Goal: Information Seeking & Learning: Learn about a topic

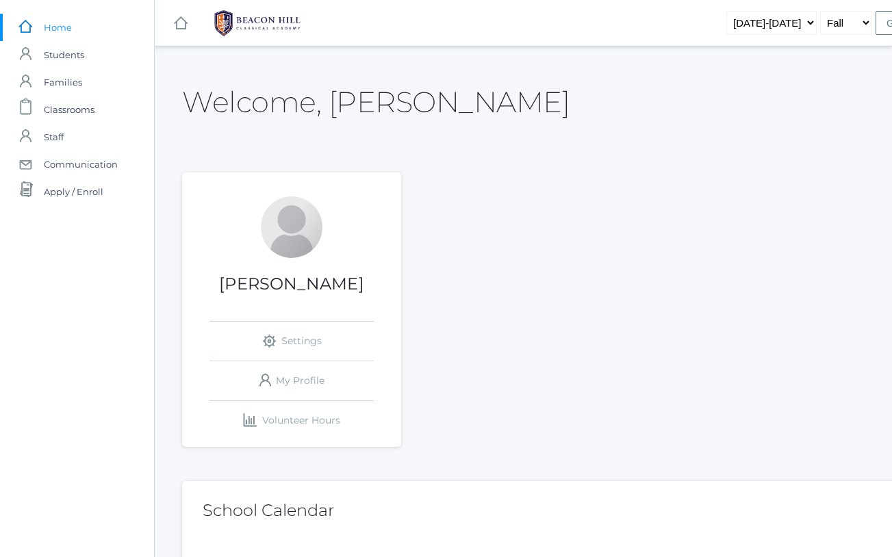
click at [307, 290] on h1 "[PERSON_NAME]" at bounding box center [291, 284] width 219 height 18
click at [66, 113] on span "Classrooms" at bounding box center [69, 109] width 51 height 27
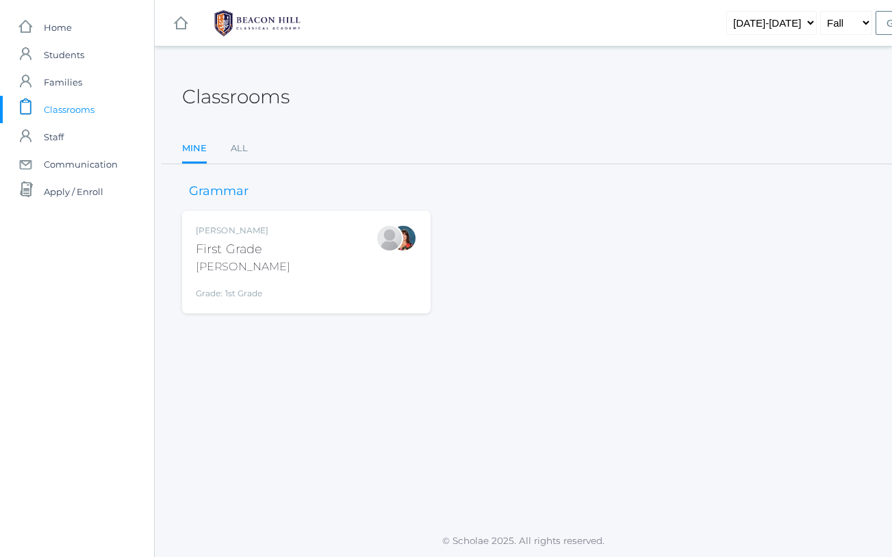
click at [240, 249] on div "First Grade" at bounding box center [243, 249] width 94 height 18
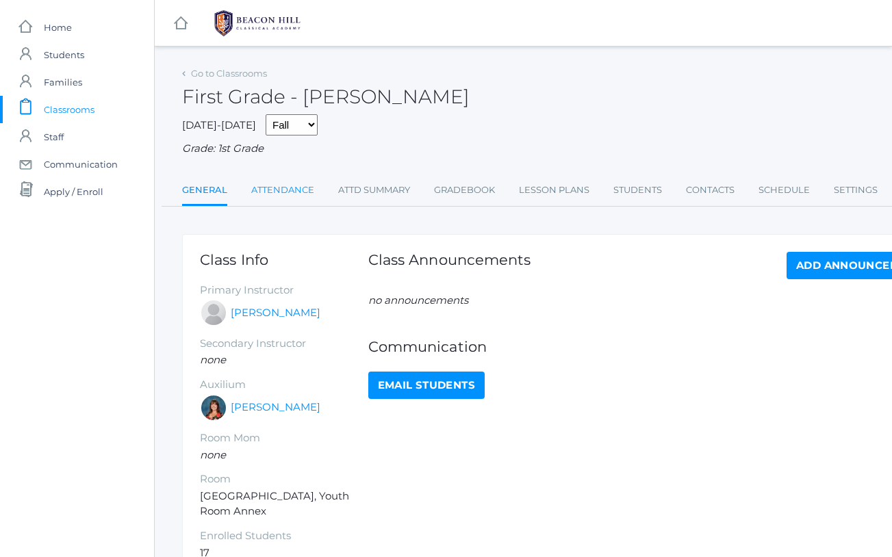
click at [271, 183] on link "Attendance" at bounding box center [282, 190] width 63 height 27
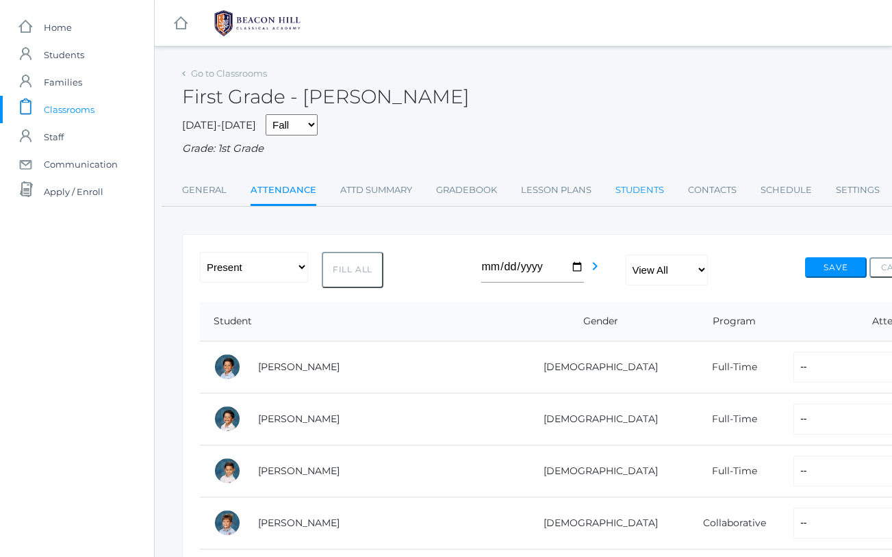
click at [633, 184] on link "Students" at bounding box center [639, 190] width 49 height 27
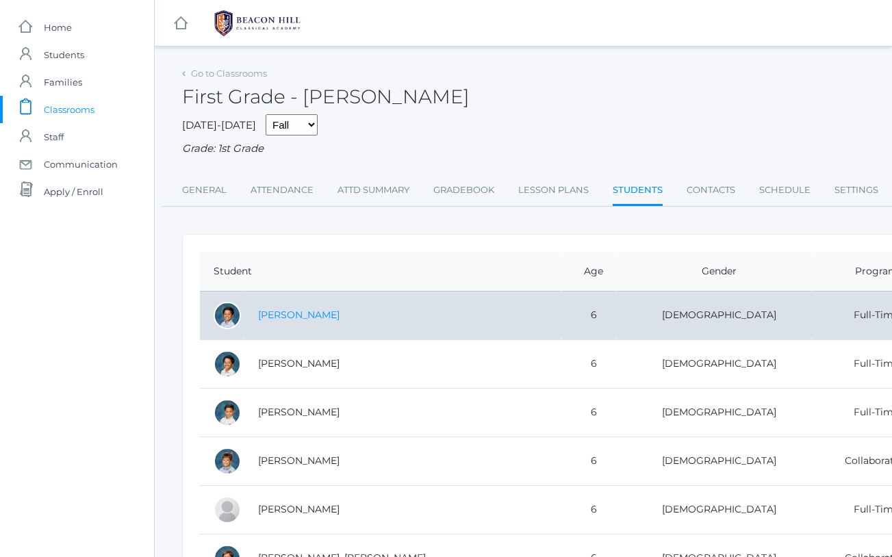
click at [327, 313] on link "[PERSON_NAME]" at bounding box center [298, 315] width 81 height 12
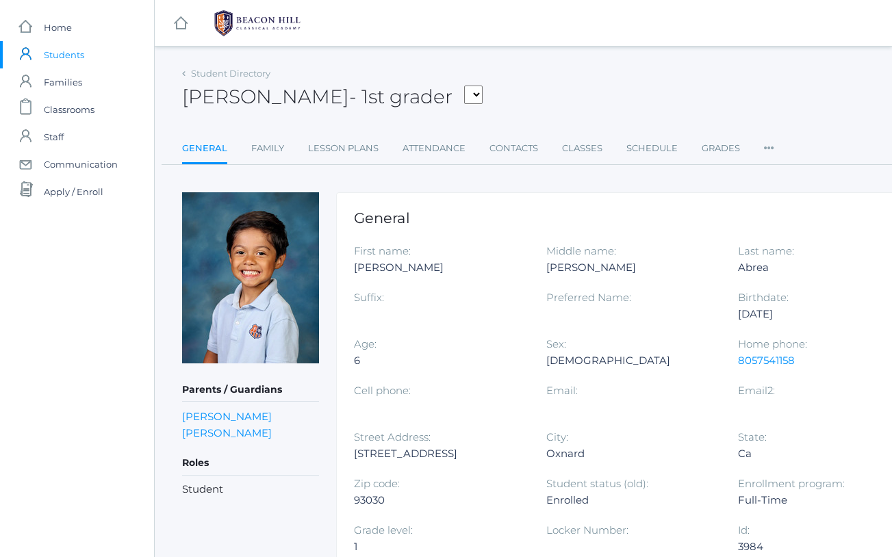
scroll to position [1, 0]
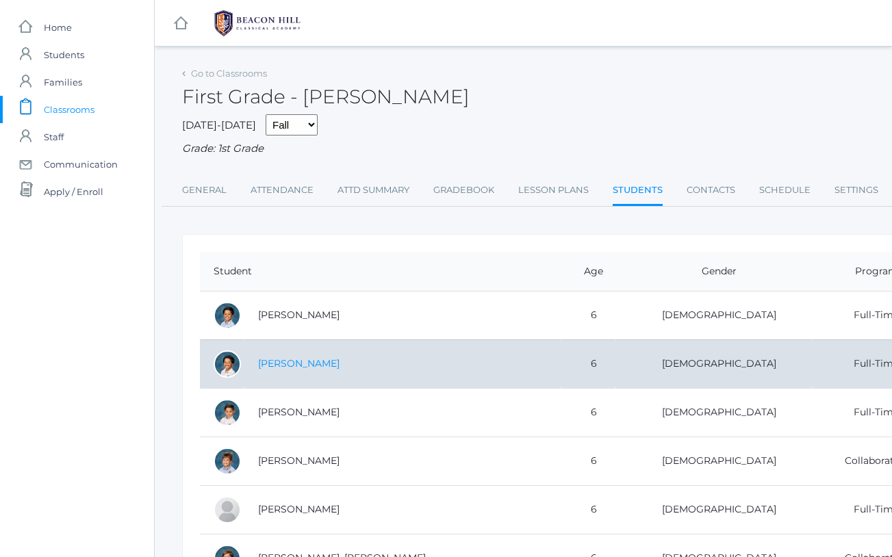
click at [302, 357] on link "Abrea, Grayson" at bounding box center [298, 363] width 81 height 12
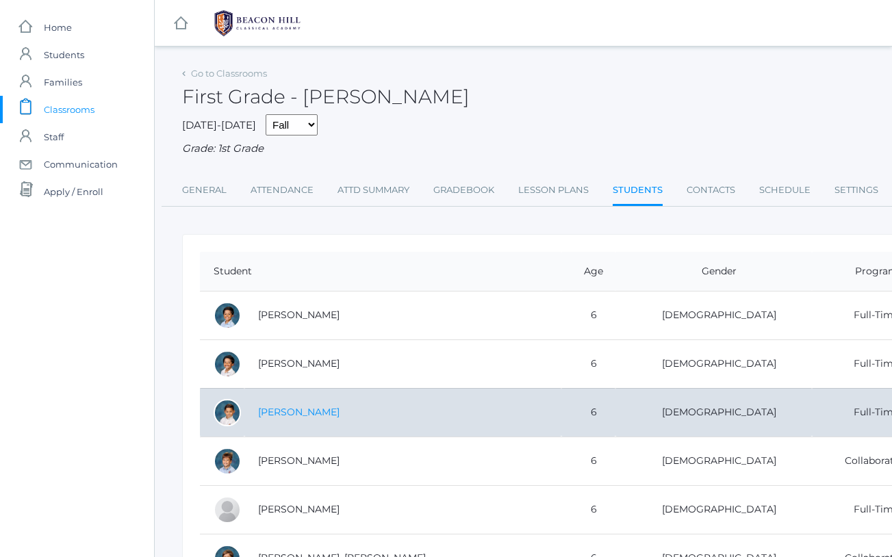
click at [287, 406] on link "[PERSON_NAME]" at bounding box center [298, 412] width 81 height 12
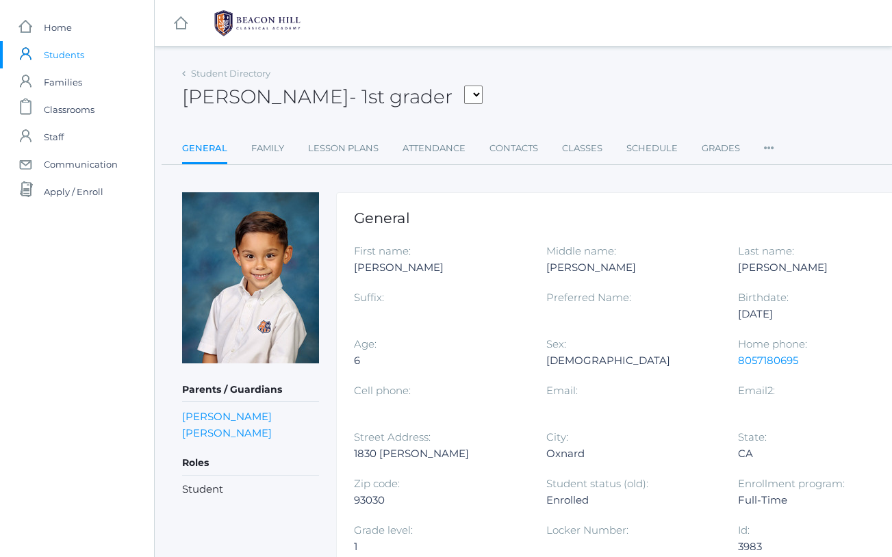
click at [287, 401] on h5 "Parents / Guardians" at bounding box center [250, 390] width 137 height 23
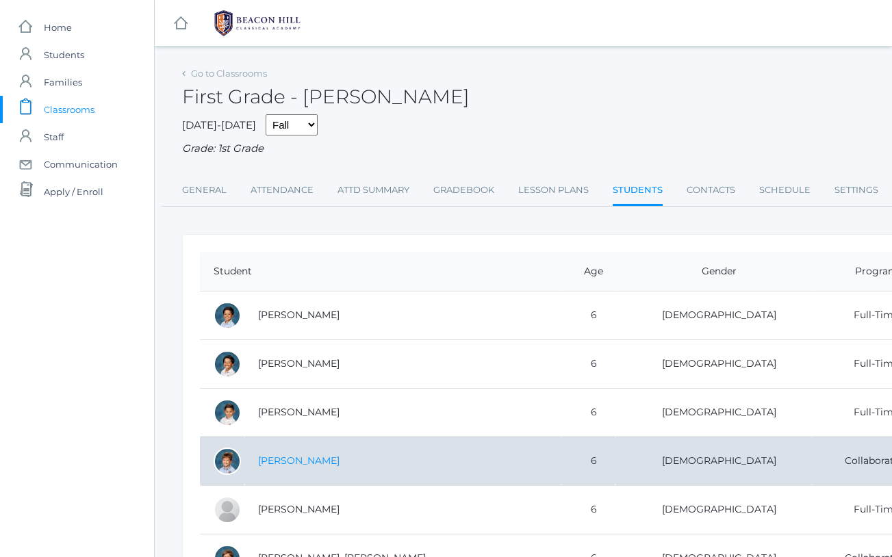
click at [307, 455] on link "[PERSON_NAME]" at bounding box center [298, 461] width 81 height 12
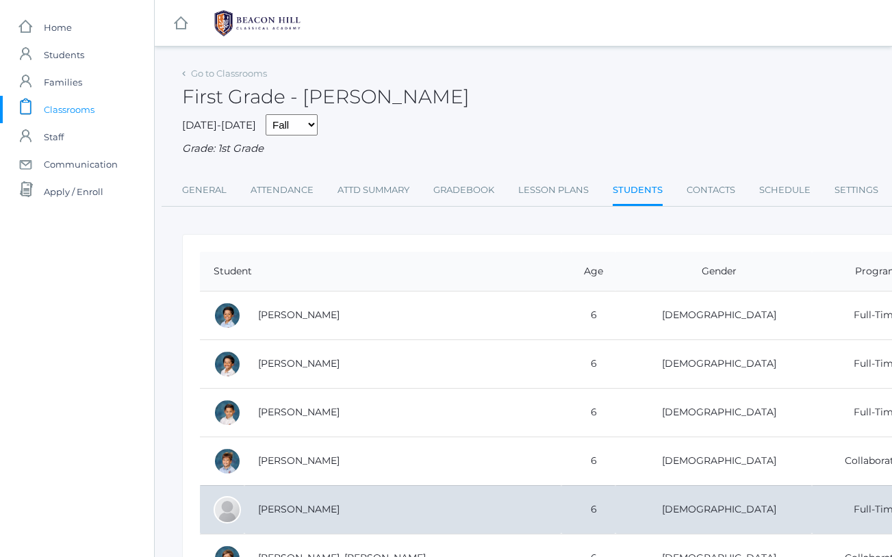
click at [357, 505] on td "[PERSON_NAME]" at bounding box center [402, 509] width 317 height 49
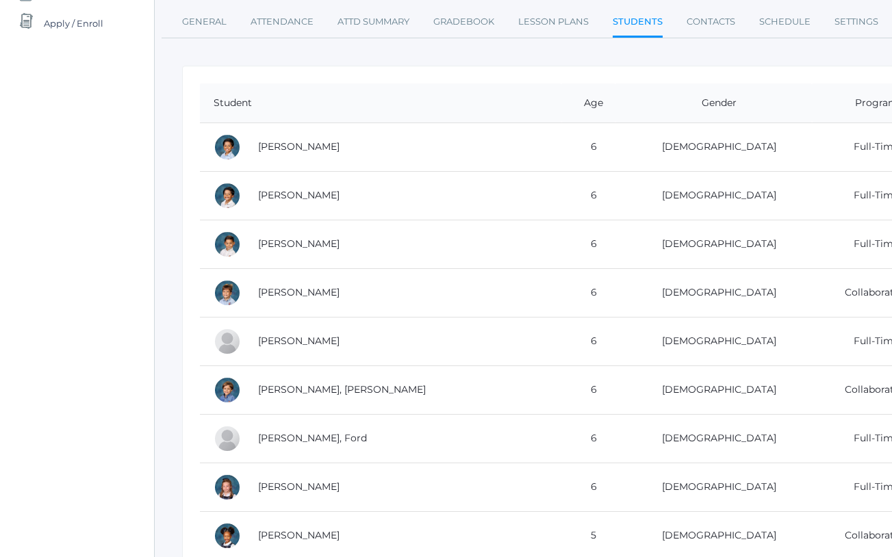
scroll to position [198, 0]
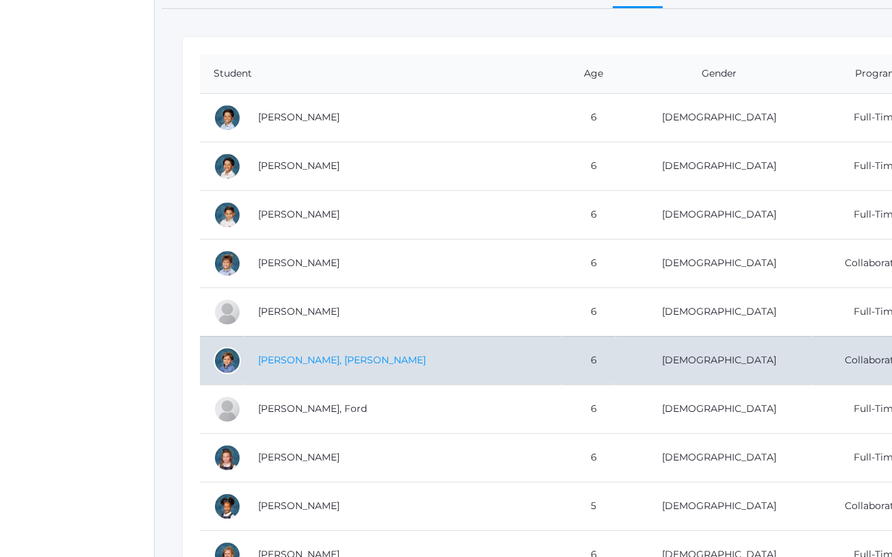
click at [315, 355] on link "[PERSON_NAME], [PERSON_NAME]" at bounding box center [342, 360] width 168 height 12
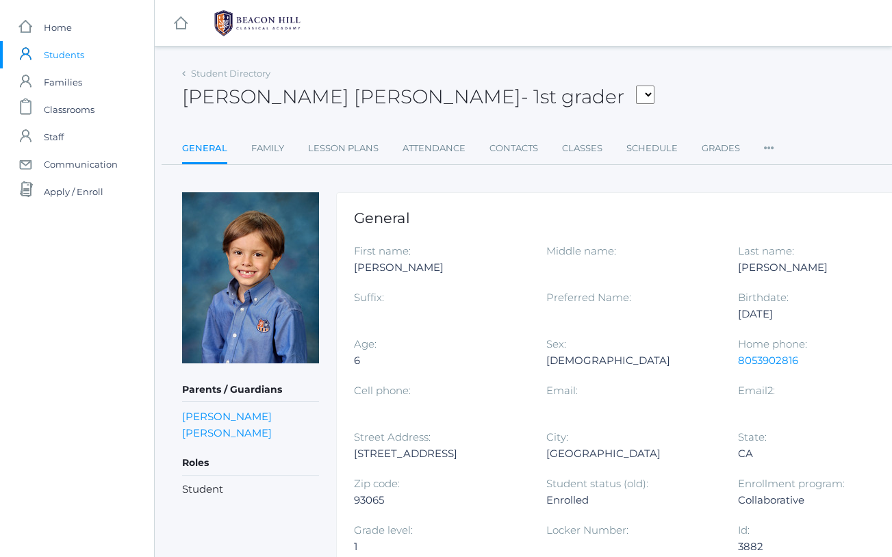
scroll to position [126, 0]
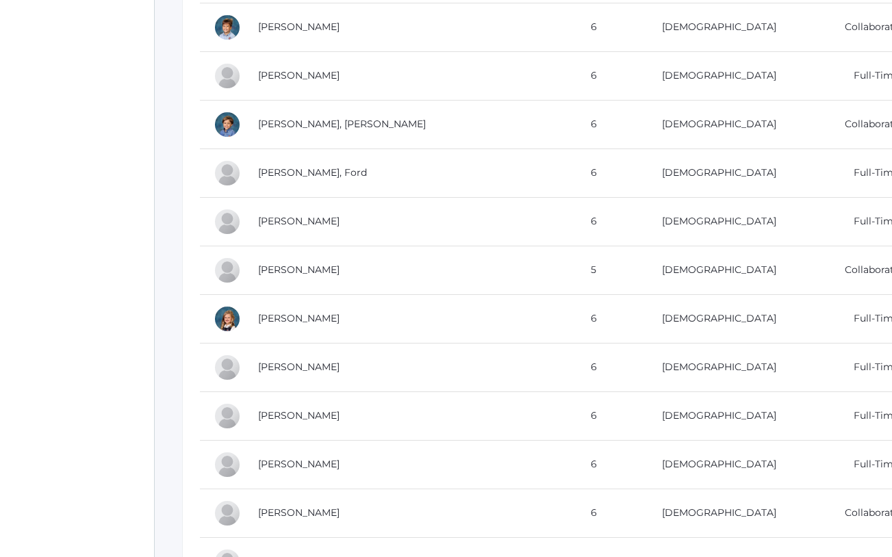
scroll to position [438, 0]
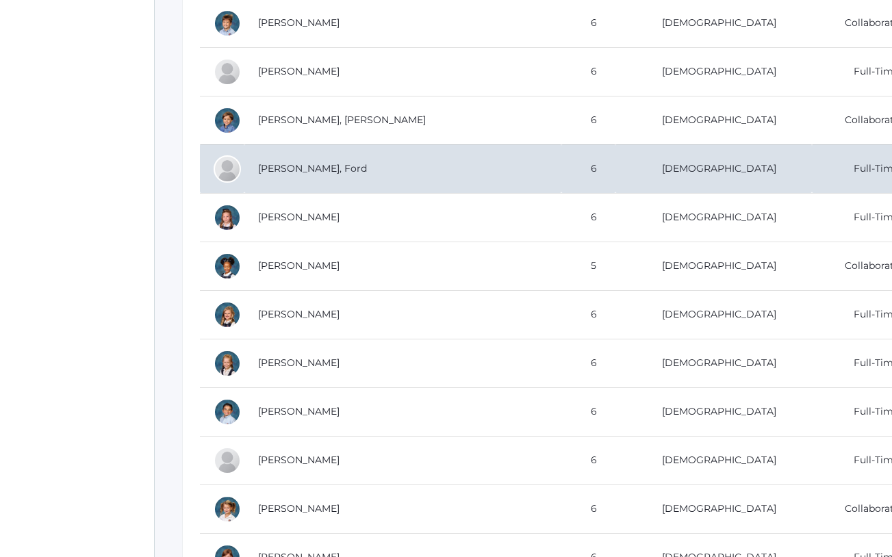
click at [287, 175] on td "[PERSON_NAME], Ford" at bounding box center [402, 168] width 317 height 49
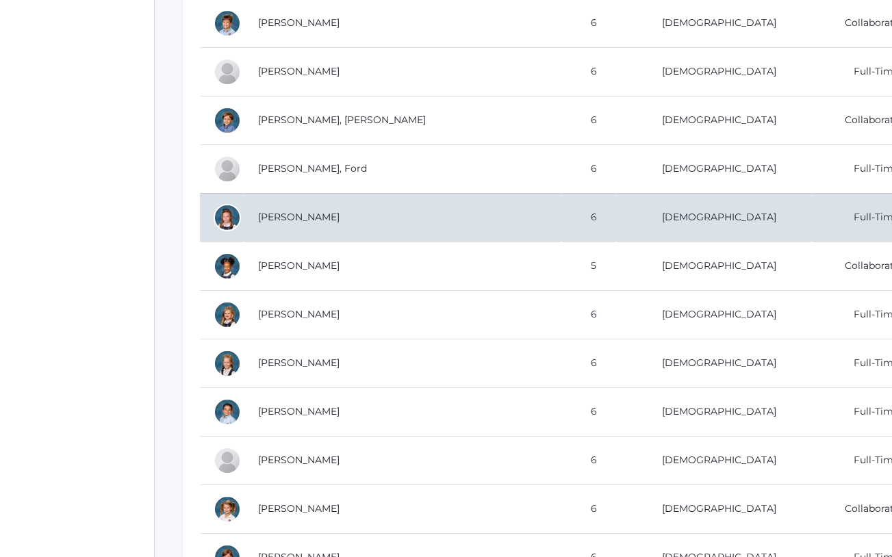
click at [326, 219] on td "[PERSON_NAME]" at bounding box center [402, 217] width 317 height 49
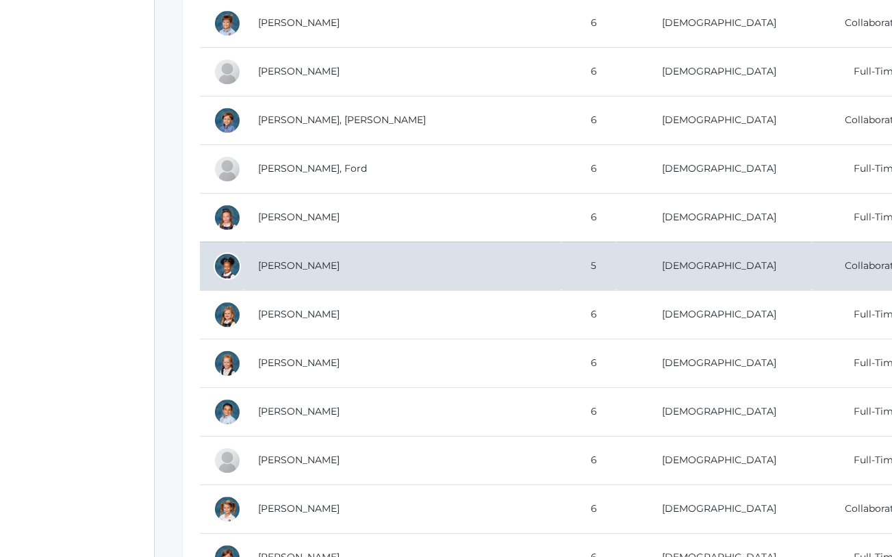
click at [307, 246] on td "[PERSON_NAME]" at bounding box center [402, 266] width 317 height 49
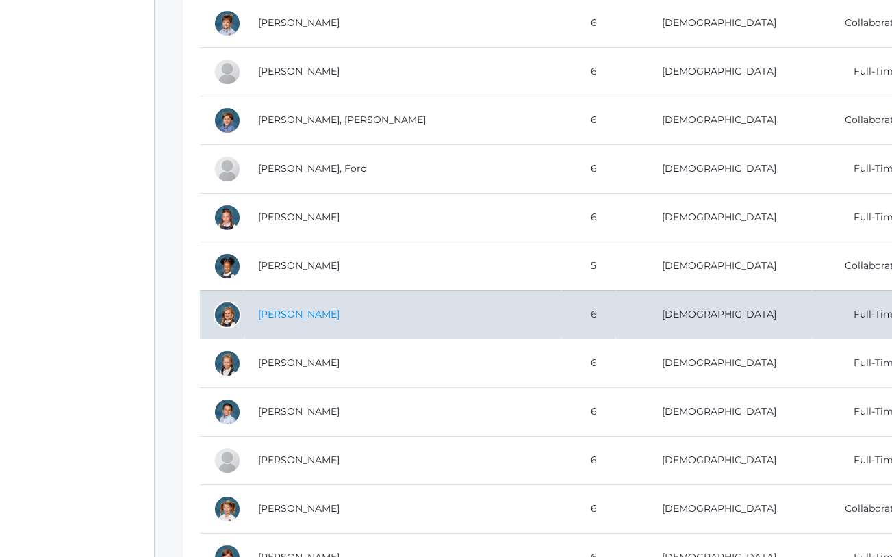
click at [333, 308] on link "[PERSON_NAME]" at bounding box center [298, 314] width 81 height 12
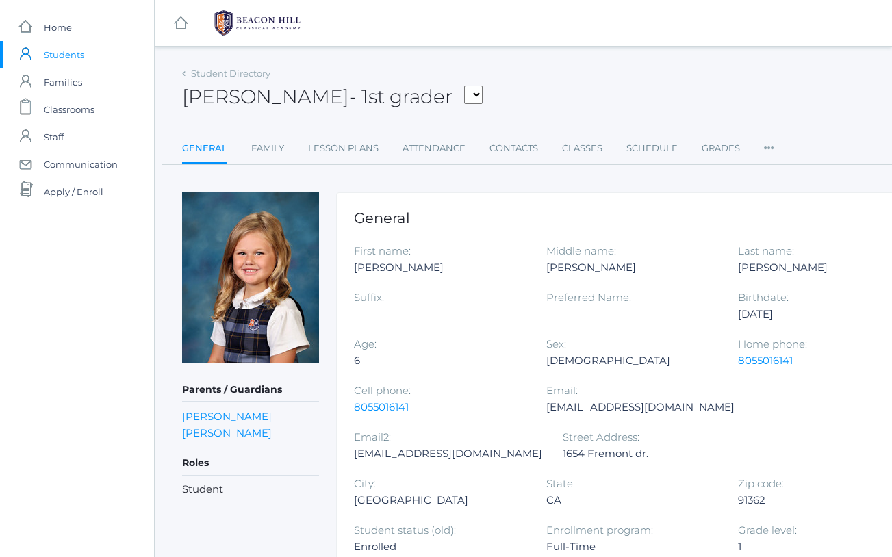
scroll to position [126, 0]
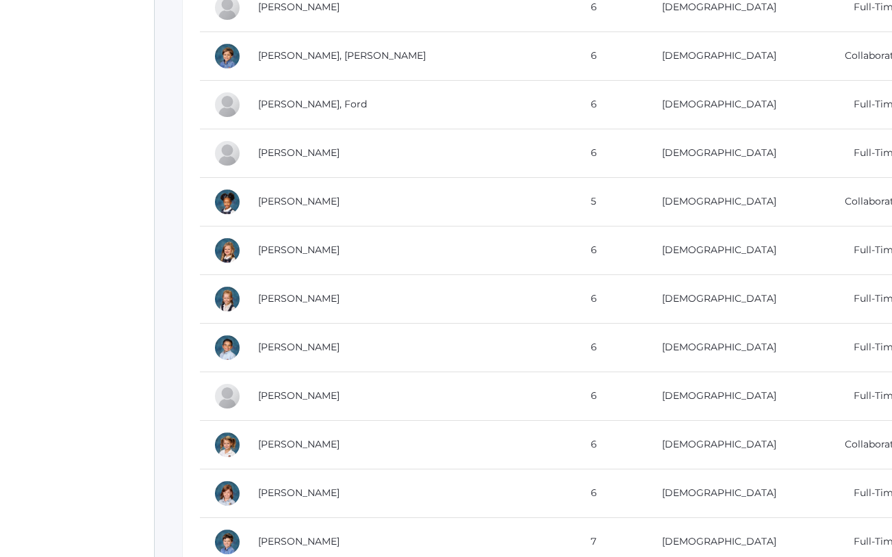
scroll to position [506, 0]
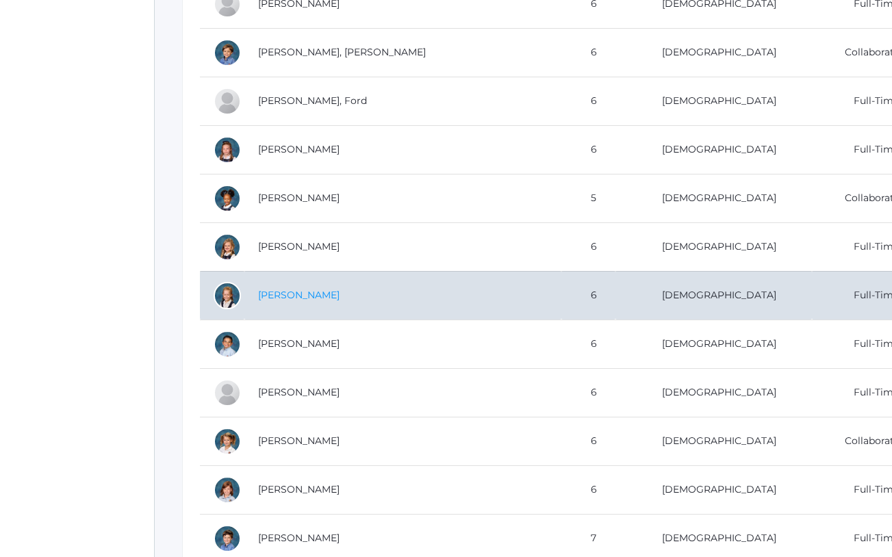
click at [306, 289] on link "[PERSON_NAME]" at bounding box center [298, 295] width 81 height 12
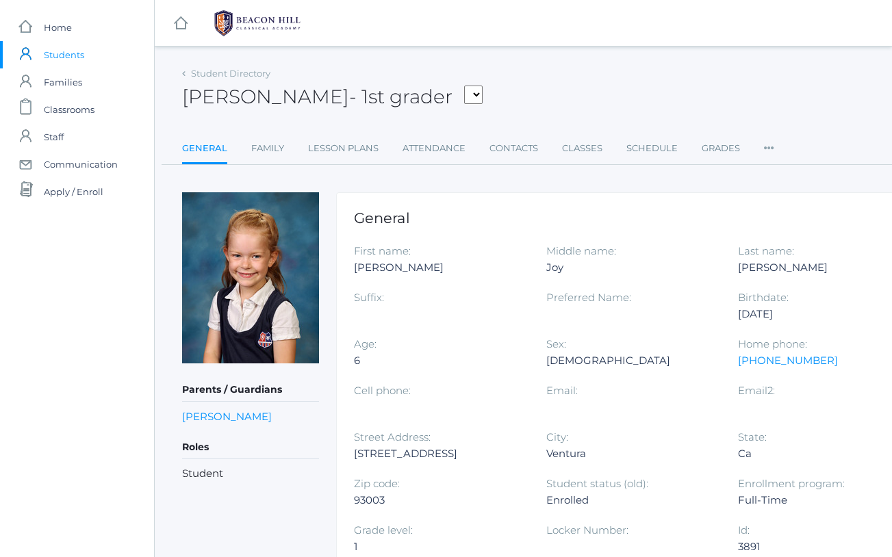
scroll to position [126, 0]
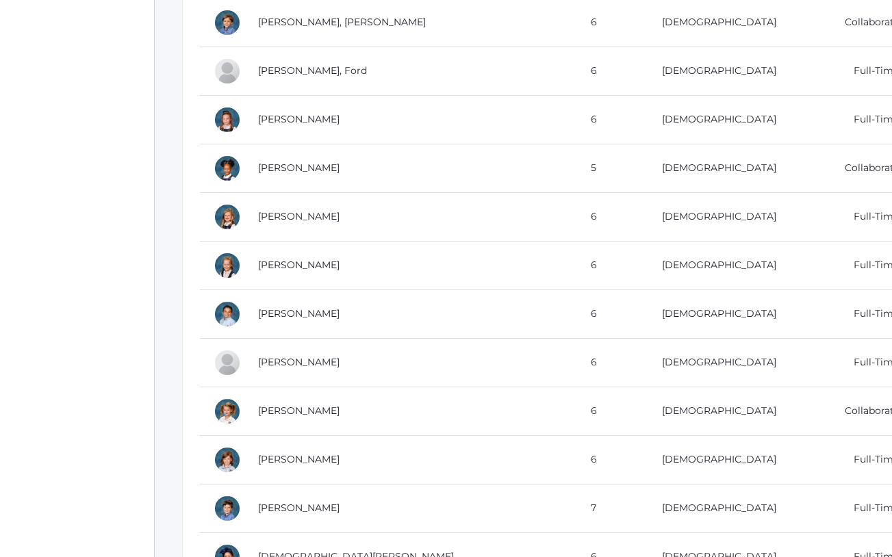
scroll to position [542, 0]
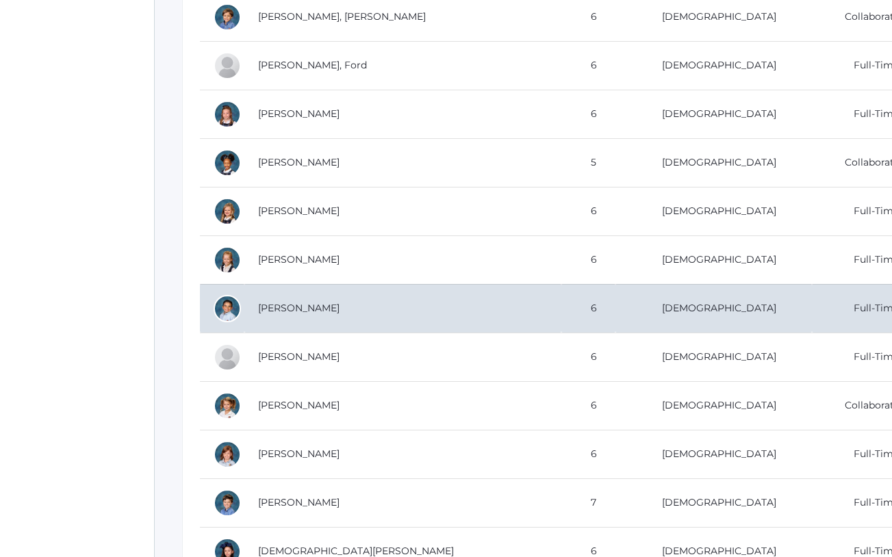
click at [318, 289] on td "[PERSON_NAME]" at bounding box center [402, 308] width 317 height 49
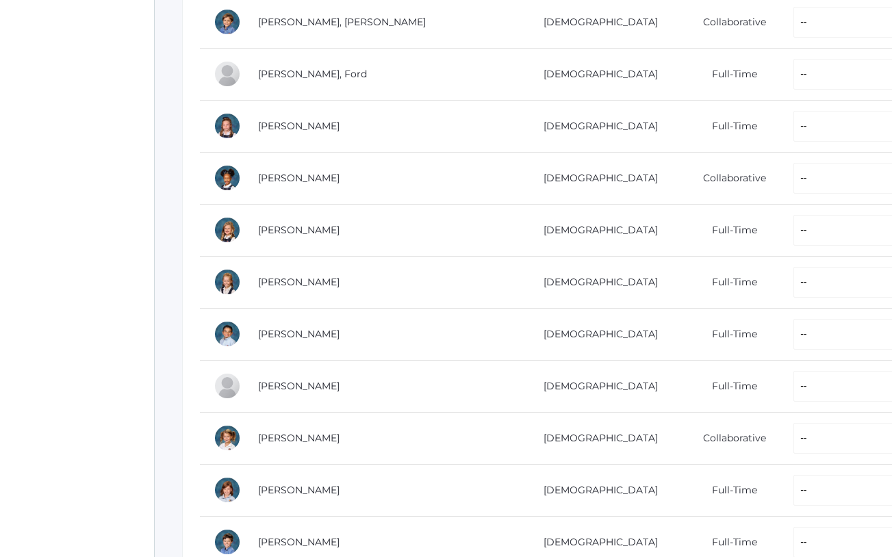
scroll to position [606, 0]
click at [306, 383] on link "[PERSON_NAME]" at bounding box center [298, 385] width 81 height 12
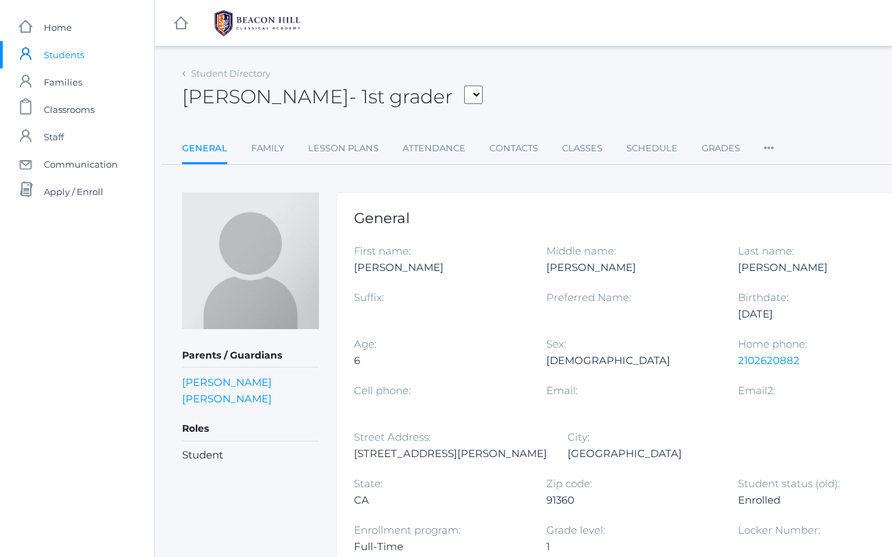
scroll to position [606, 0]
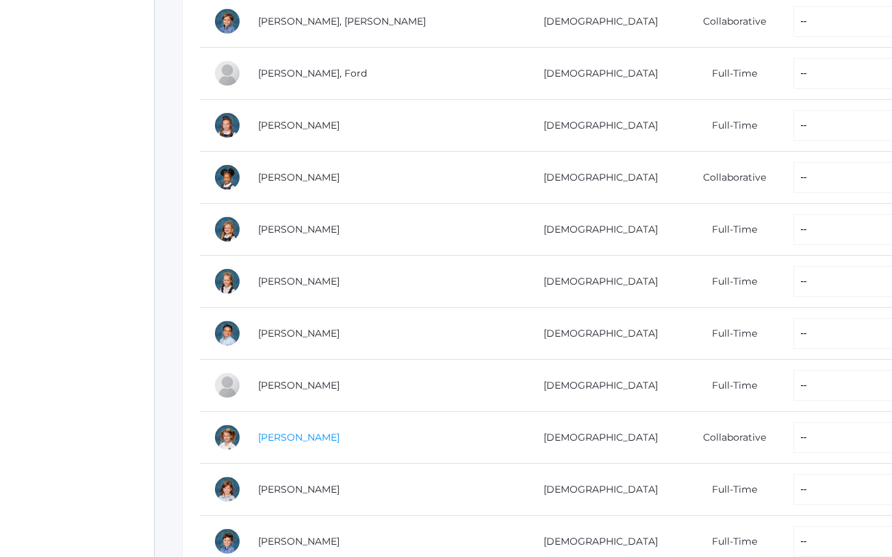
click at [308, 431] on link "[PERSON_NAME]" at bounding box center [298, 437] width 81 height 12
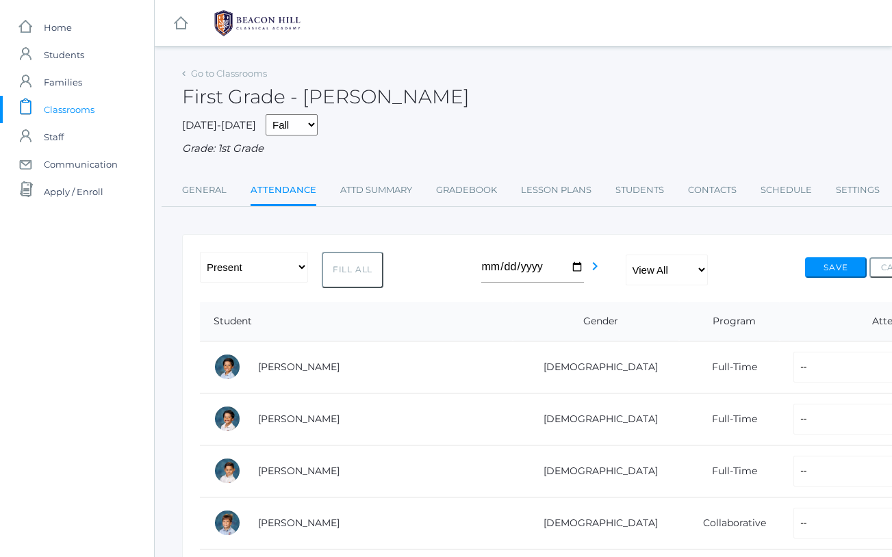
scroll to position [606, 0]
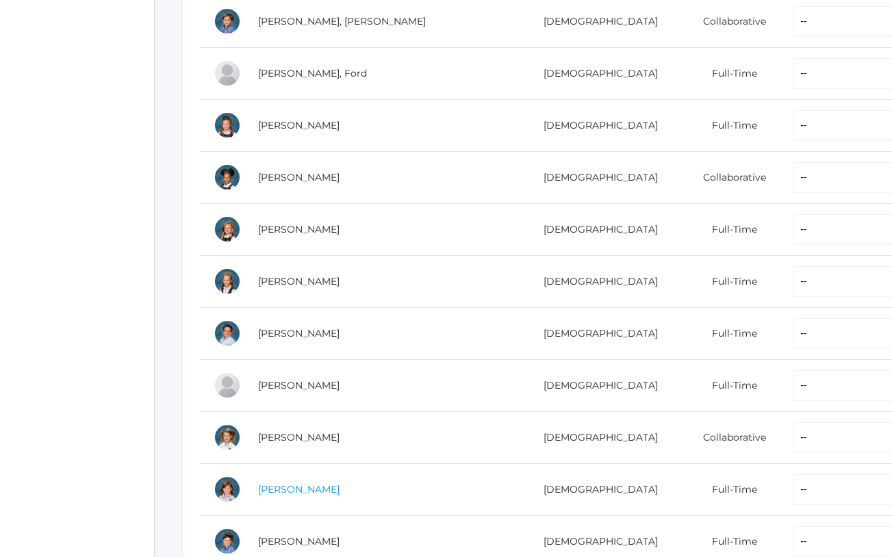
click at [296, 486] on link "[PERSON_NAME]" at bounding box center [298, 489] width 81 height 12
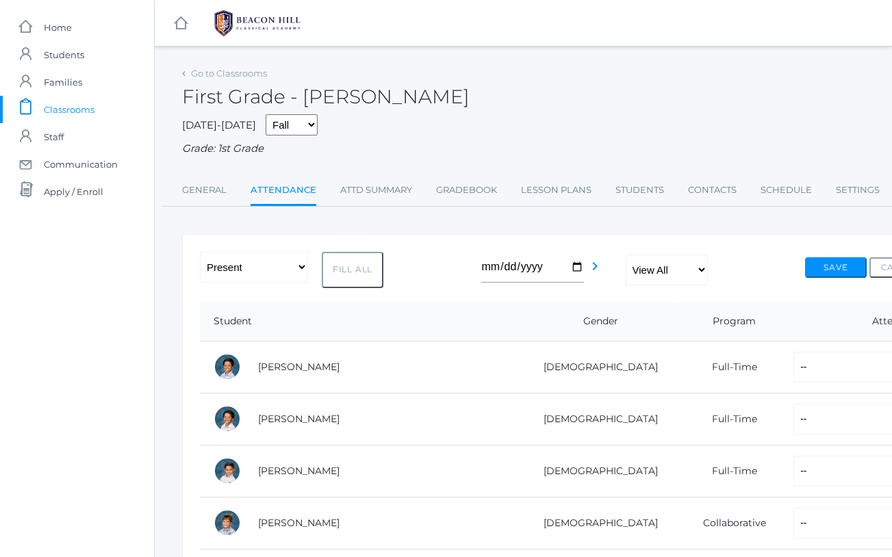
scroll to position [606, 0]
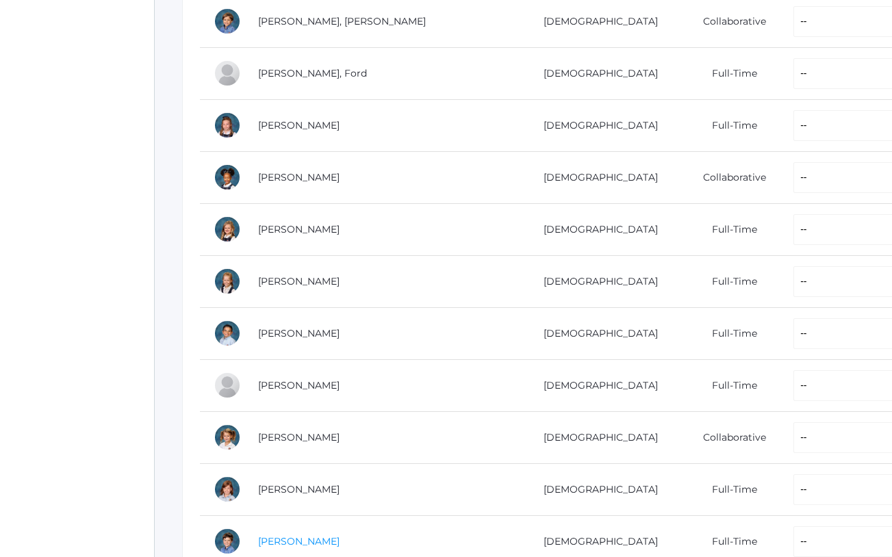
click at [313, 535] on link "[PERSON_NAME]" at bounding box center [298, 541] width 81 height 12
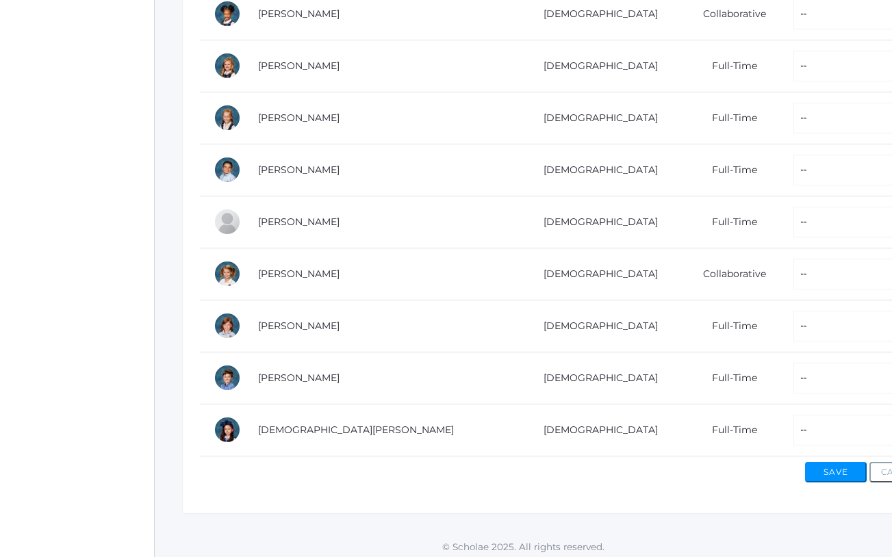
scroll to position [769, 0]
click at [340, 427] on link "[DEMOGRAPHIC_DATA][PERSON_NAME]" at bounding box center [356, 430] width 196 height 12
